Goal: Task Accomplishment & Management: Manage account settings

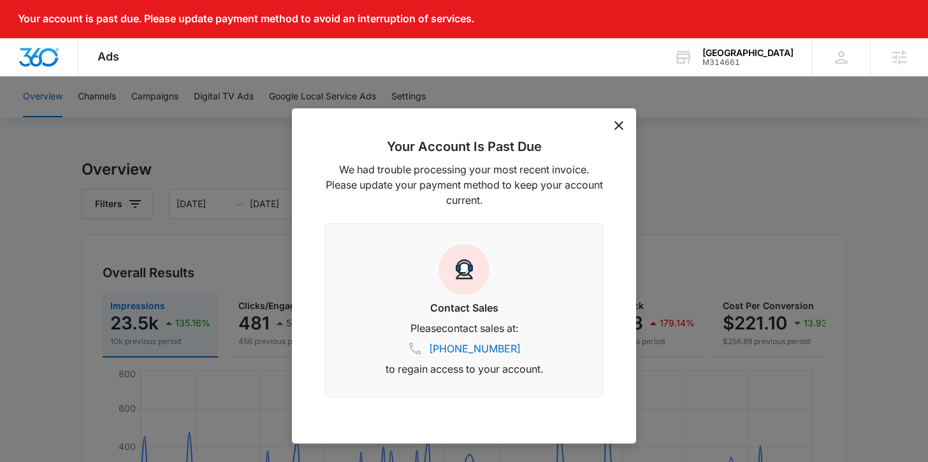
click at [613, 126] on div "Your Account Is Past Due We had trouble processing your most recent invoice. Pl…" at bounding box center [464, 275] width 344 height 335
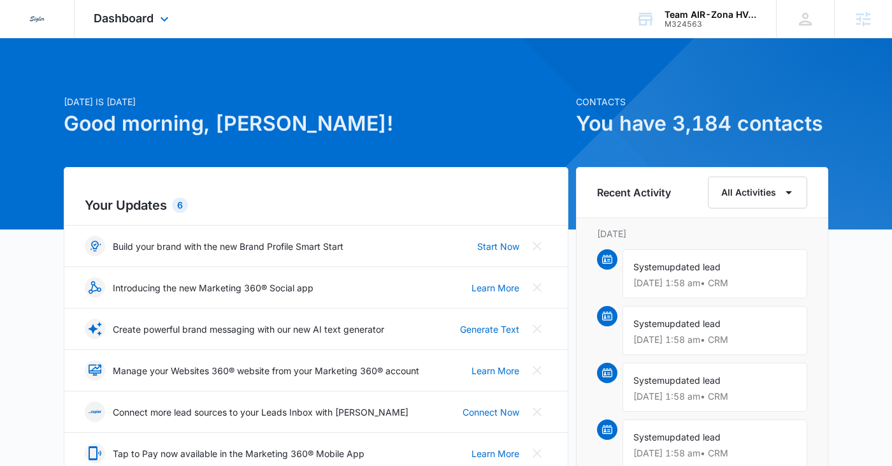
click at [177, 26] on div "Dashboard Apps Reputation CRM Email Social Payments Content Ads Intelligence Fi…" at bounding box center [133, 19] width 117 height 38
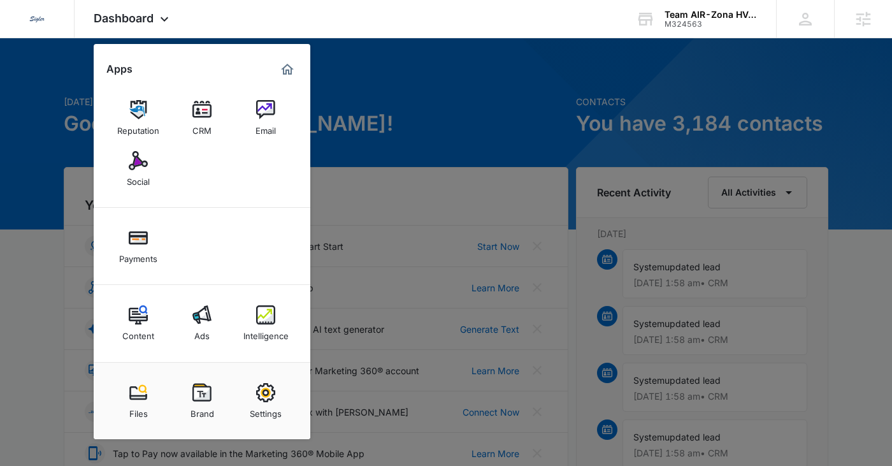
click at [210, 326] on link "Ads" at bounding box center [202, 323] width 48 height 48
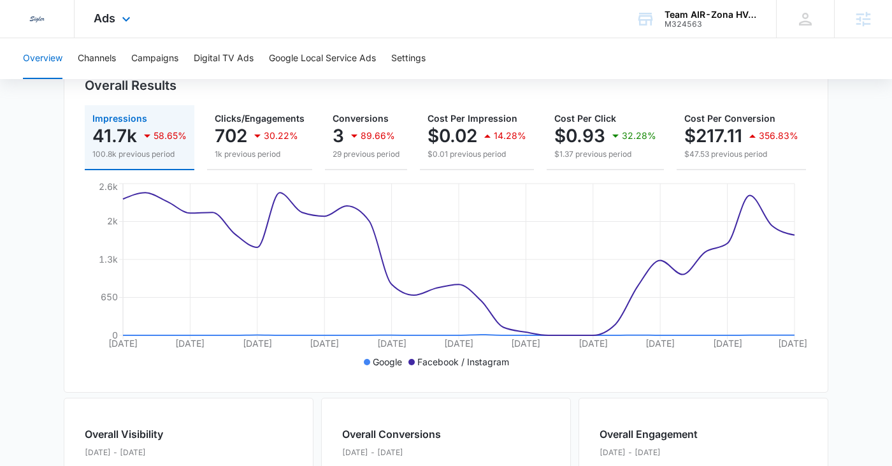
scroll to position [152, 0]
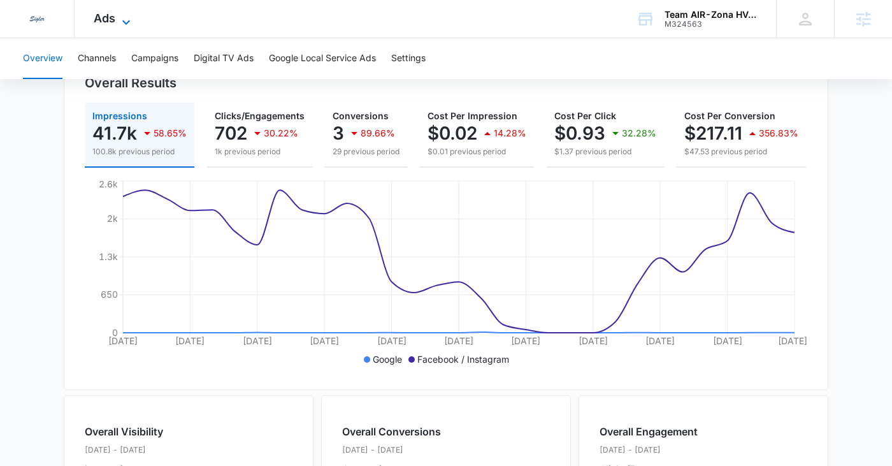
click at [123, 22] on icon at bounding box center [126, 22] width 15 height 15
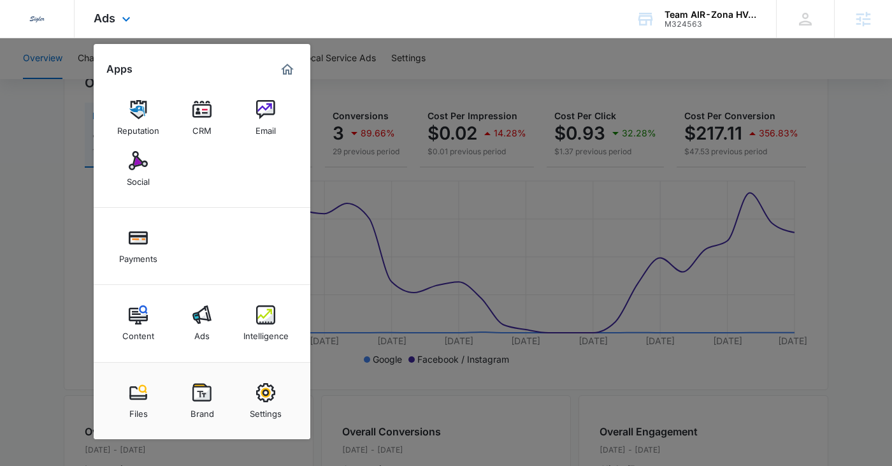
click at [342, 29] on div "Dedicated to Helping You Make Your Customers Comfortable Indoors. We are a mark…" at bounding box center [446, 19] width 892 height 38
click at [207, 13] on div "Dedicated to Helping You Make Your Customers Comfortable Indoors. We are a mark…" at bounding box center [446, 19] width 892 height 38
click at [124, 21] on icon at bounding box center [126, 22] width 8 height 4
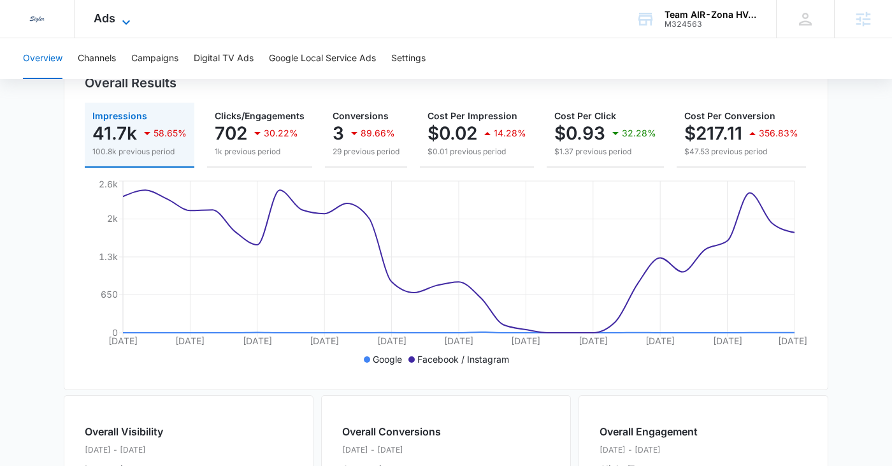
click at [124, 20] on icon at bounding box center [126, 22] width 15 height 15
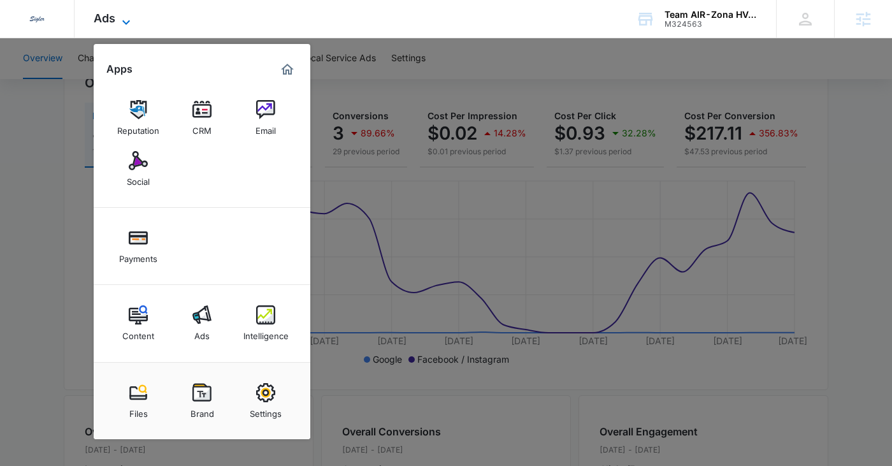
scroll to position [149, 0]
click at [378, 91] on div at bounding box center [446, 233] width 892 height 466
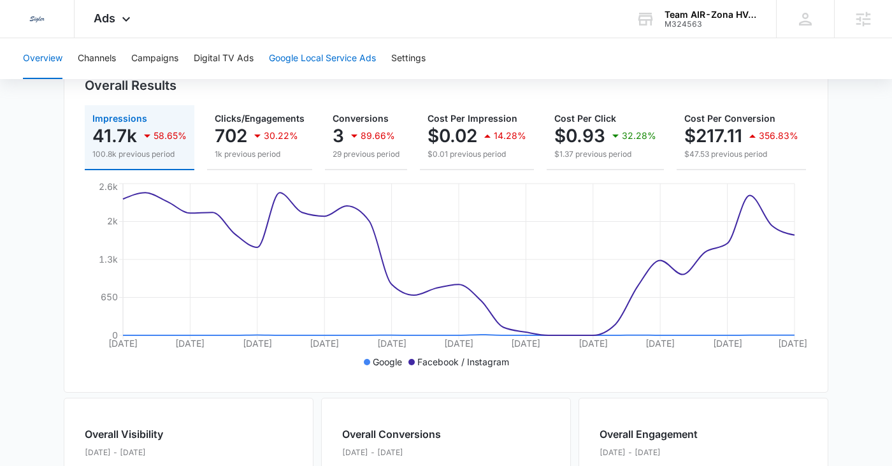
click at [339, 62] on button "Google Local Service Ads" at bounding box center [322, 58] width 107 height 41
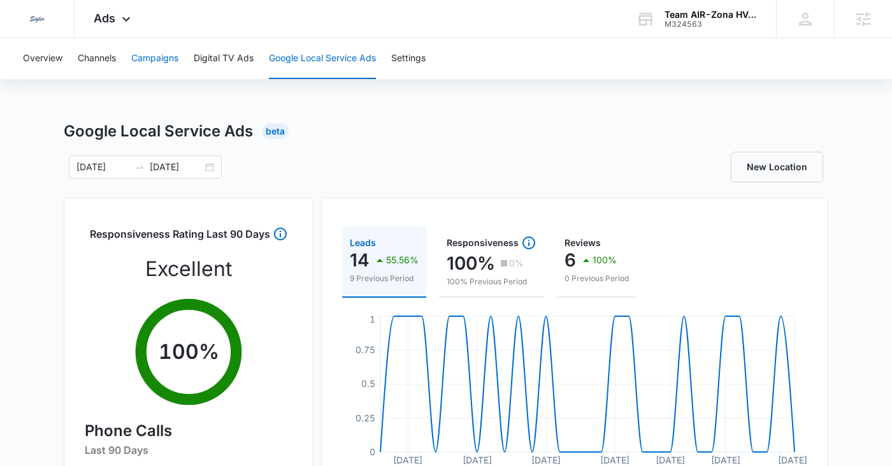
click at [155, 59] on button "Campaigns" at bounding box center [154, 58] width 47 height 41
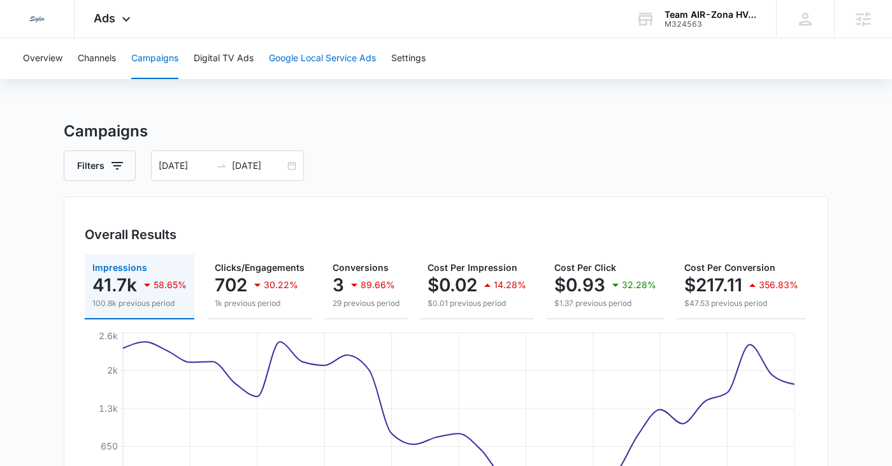
click at [273, 64] on button "Google Local Service Ads" at bounding box center [322, 58] width 107 height 41
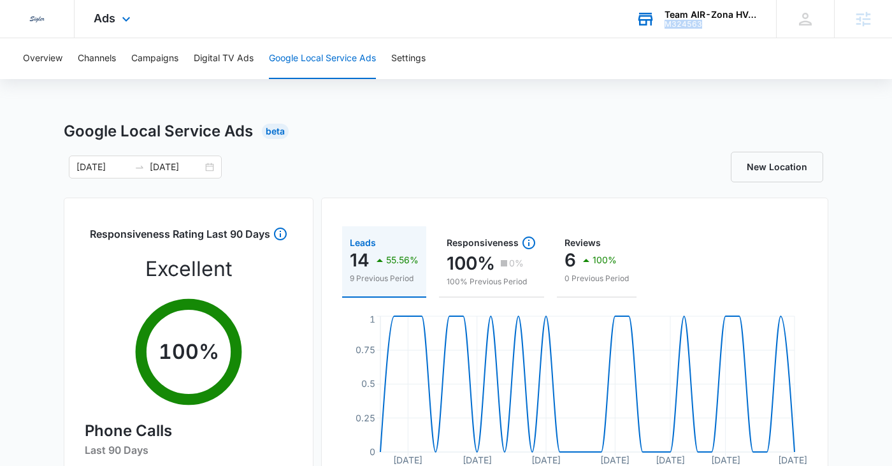
drag, startPoint x: 704, startPoint y: 26, endPoint x: 667, endPoint y: 26, distance: 37.0
click at [667, 26] on div "M324563" at bounding box center [711, 24] width 93 height 9
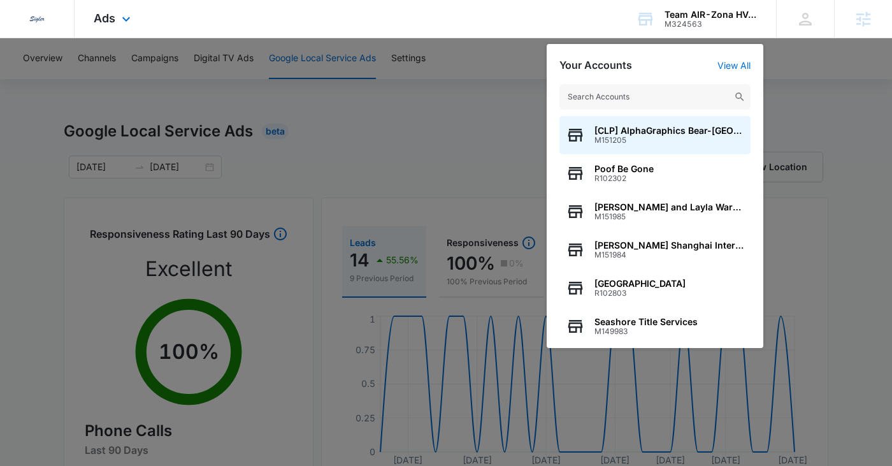
click at [572, 7] on div "Dedicated to Helping You Make Your Customers Comfortable Indoors. We are a mark…" at bounding box center [446, 19] width 892 height 38
click at [523, 47] on div at bounding box center [446, 233] width 892 height 466
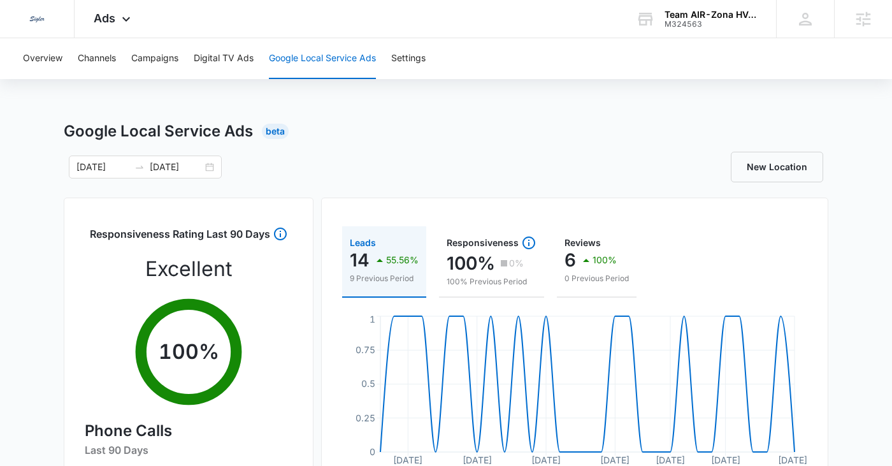
scroll to position [3, 0]
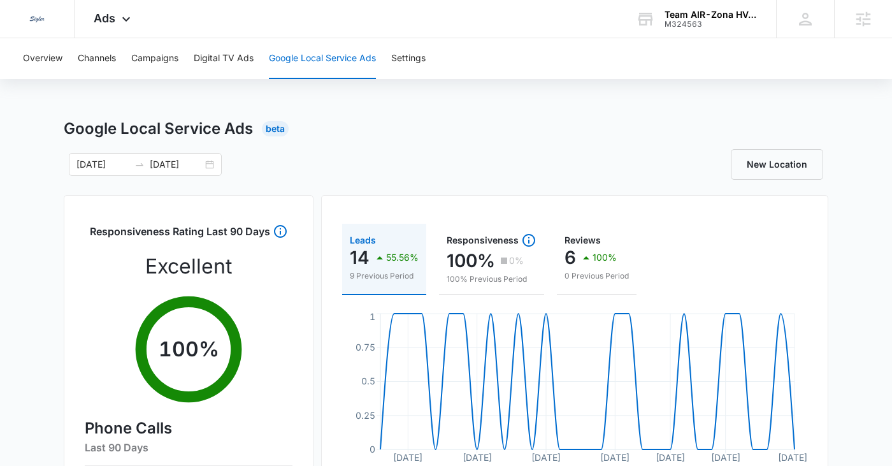
click at [280, 126] on div "Beta" at bounding box center [275, 128] width 27 height 15
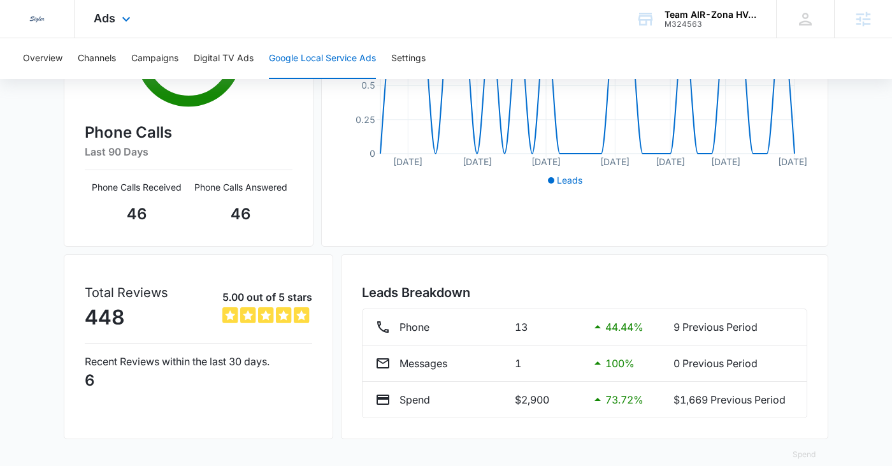
scroll to position [0, 0]
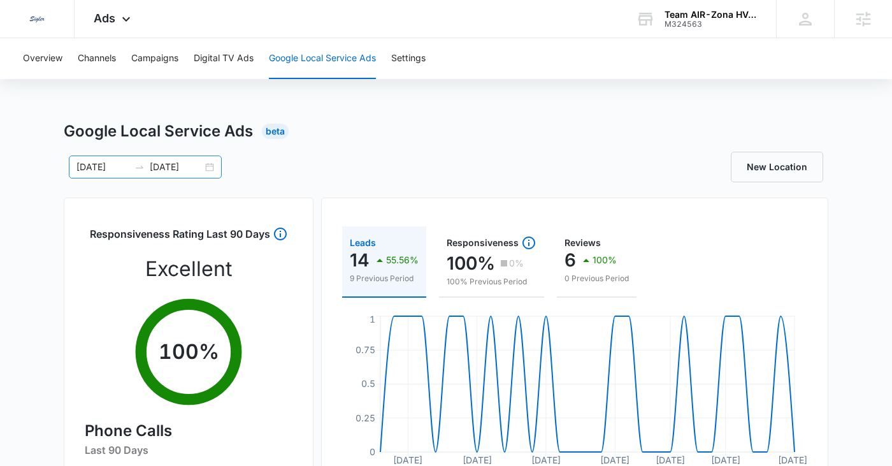
click at [176, 170] on input "10/14/2025" at bounding box center [176, 167] width 53 height 14
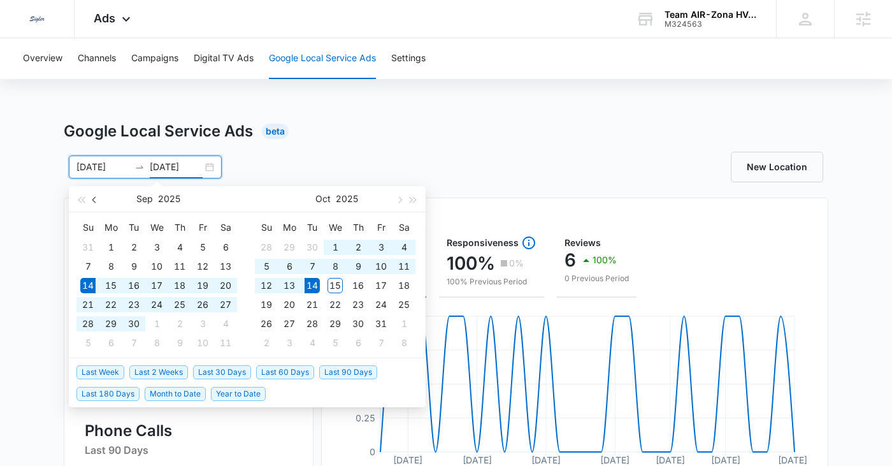
click at [96, 201] on span "button" at bounding box center [95, 199] width 6 height 6
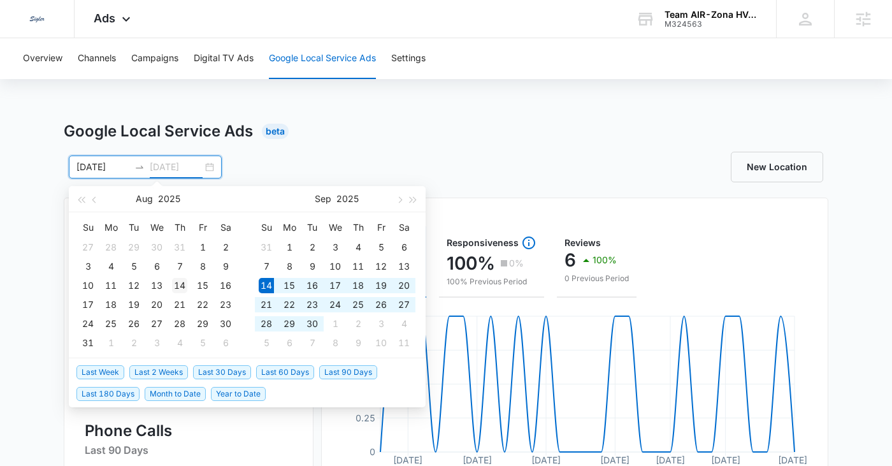
type input "08/14/2025"
click at [182, 287] on div "14" at bounding box center [179, 285] width 15 height 15
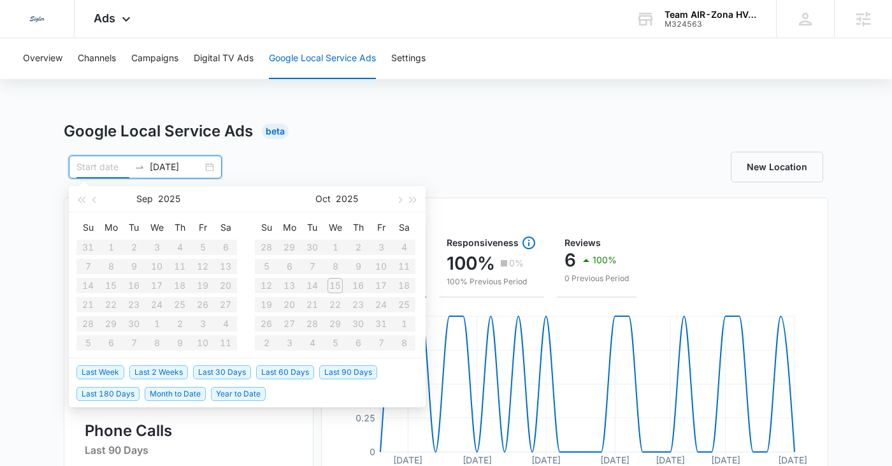
click at [106, 167] on input at bounding box center [102, 167] width 53 height 14
click at [138, 170] on icon "swap-right" at bounding box center [139, 167] width 10 height 10
click at [207, 168] on div "08/14/2025" at bounding box center [145, 167] width 153 height 23
click at [163, 167] on input "08/14/2025" at bounding box center [176, 167] width 53 height 14
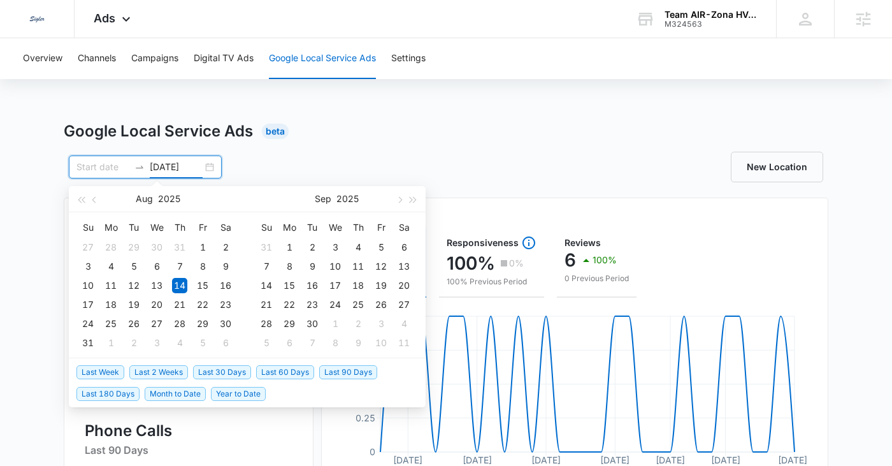
click at [103, 169] on input at bounding box center [102, 167] width 53 height 14
click at [189, 164] on input "08/14/2025" at bounding box center [176, 167] width 53 height 14
type input "09/14/2025"
click at [270, 284] on div "14" at bounding box center [266, 285] width 15 height 15
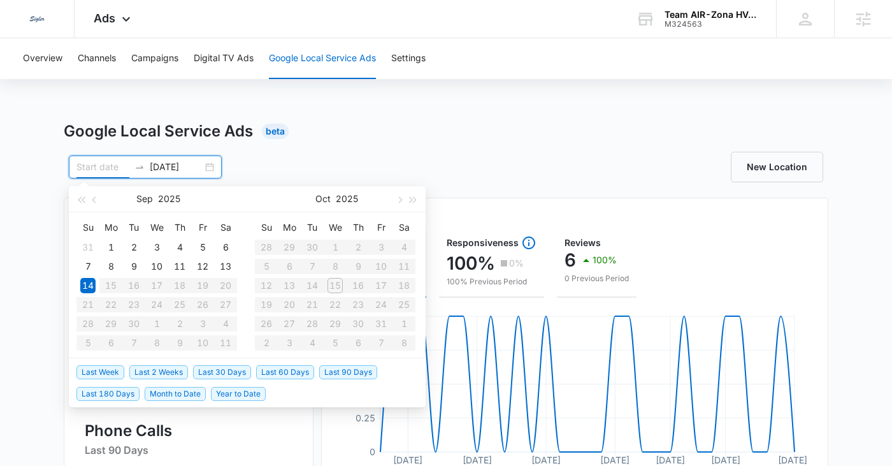
click at [107, 166] on input at bounding box center [102, 167] width 53 height 14
click at [98, 203] on button "button" at bounding box center [95, 198] width 14 height 25
type input "08/09/2025"
type input "09/07/2025"
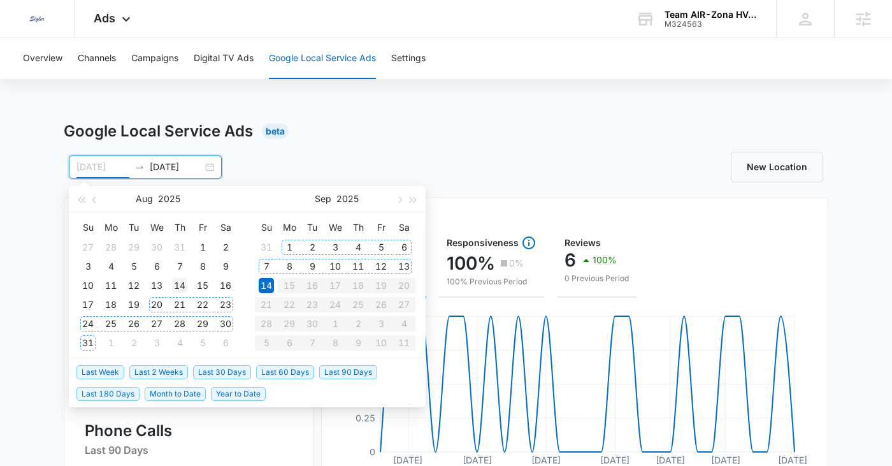
type input "08/14/2025"
click at [177, 286] on div "14" at bounding box center [179, 285] width 15 height 15
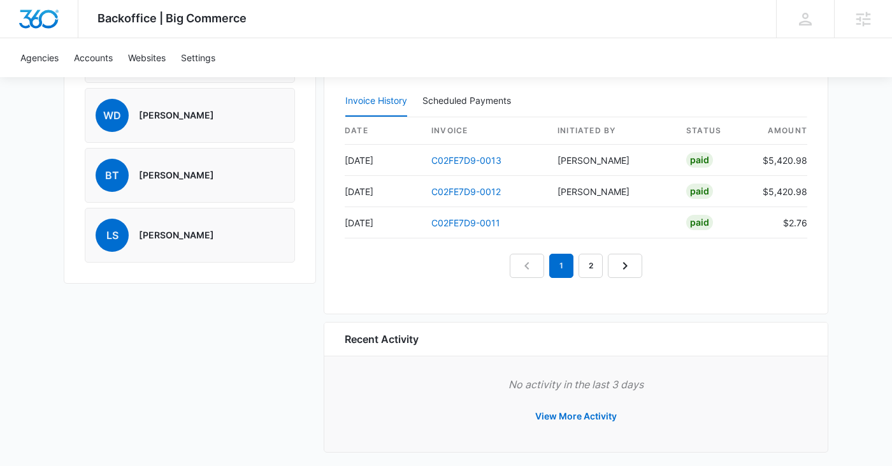
scroll to position [1185, 0]
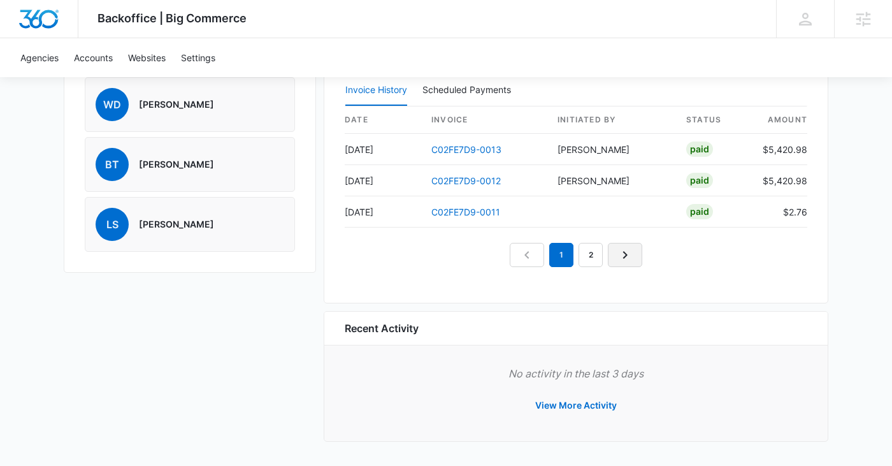
click at [631, 258] on icon "Next Page" at bounding box center [625, 254] width 15 height 15
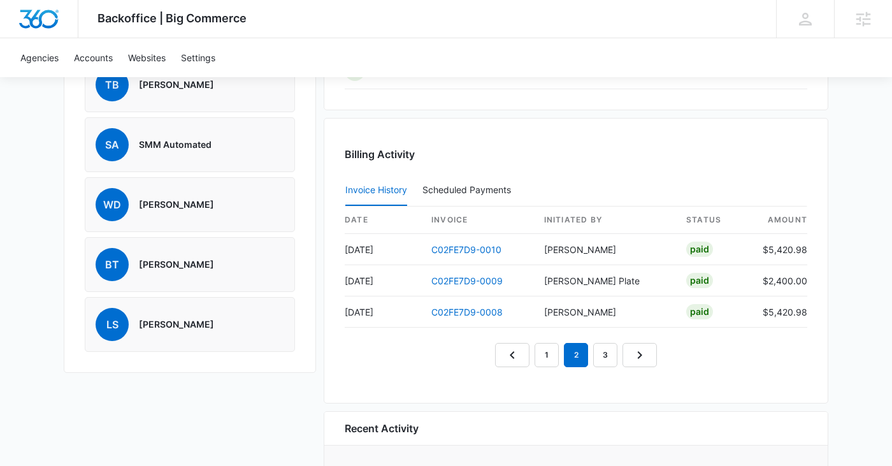
scroll to position [1084, 0]
click at [542, 363] on link "1" at bounding box center [547, 356] width 24 height 24
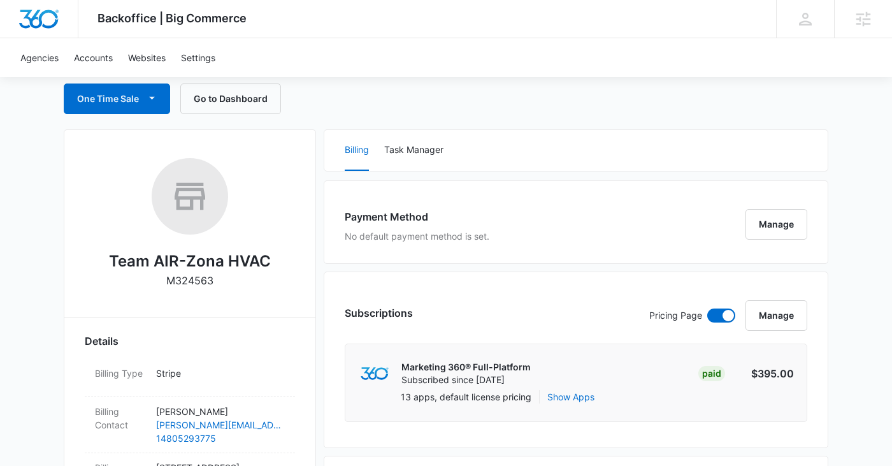
scroll to position [0, 0]
